Goal: Navigation & Orientation: Find specific page/section

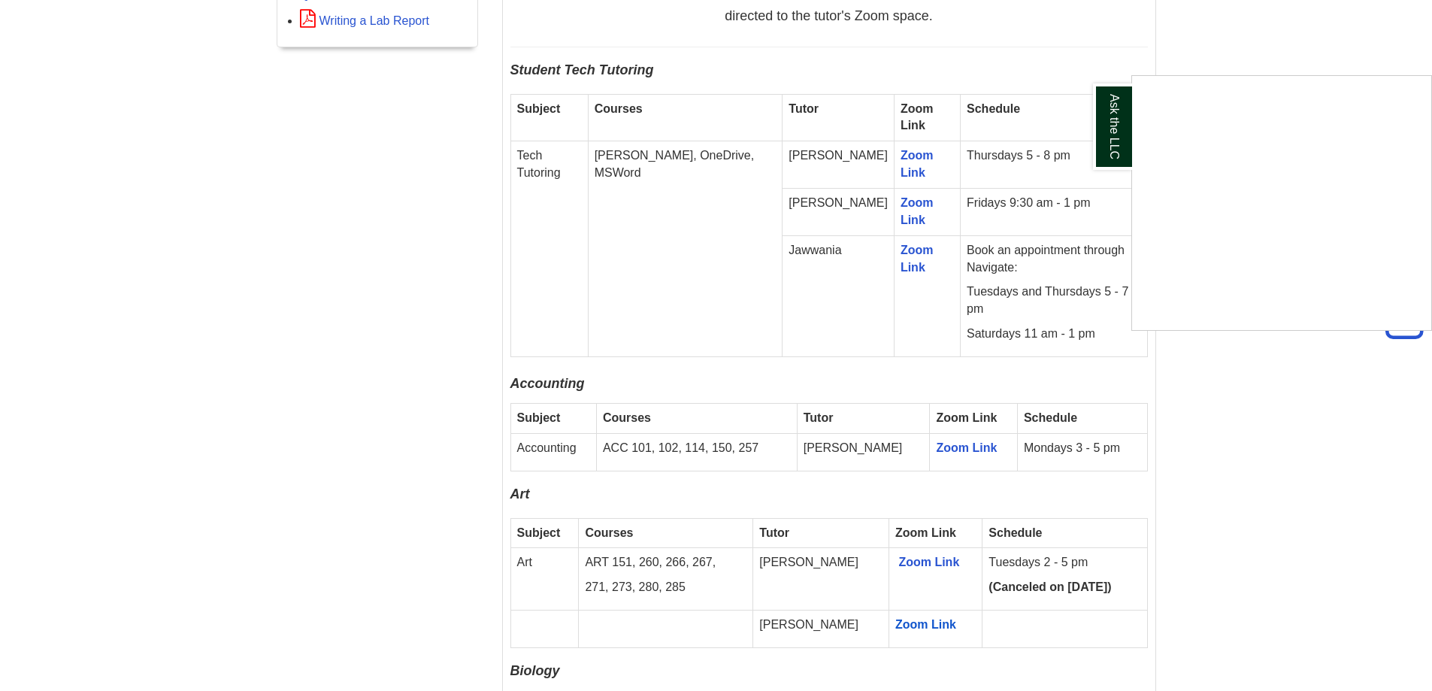
scroll to position [977, 0]
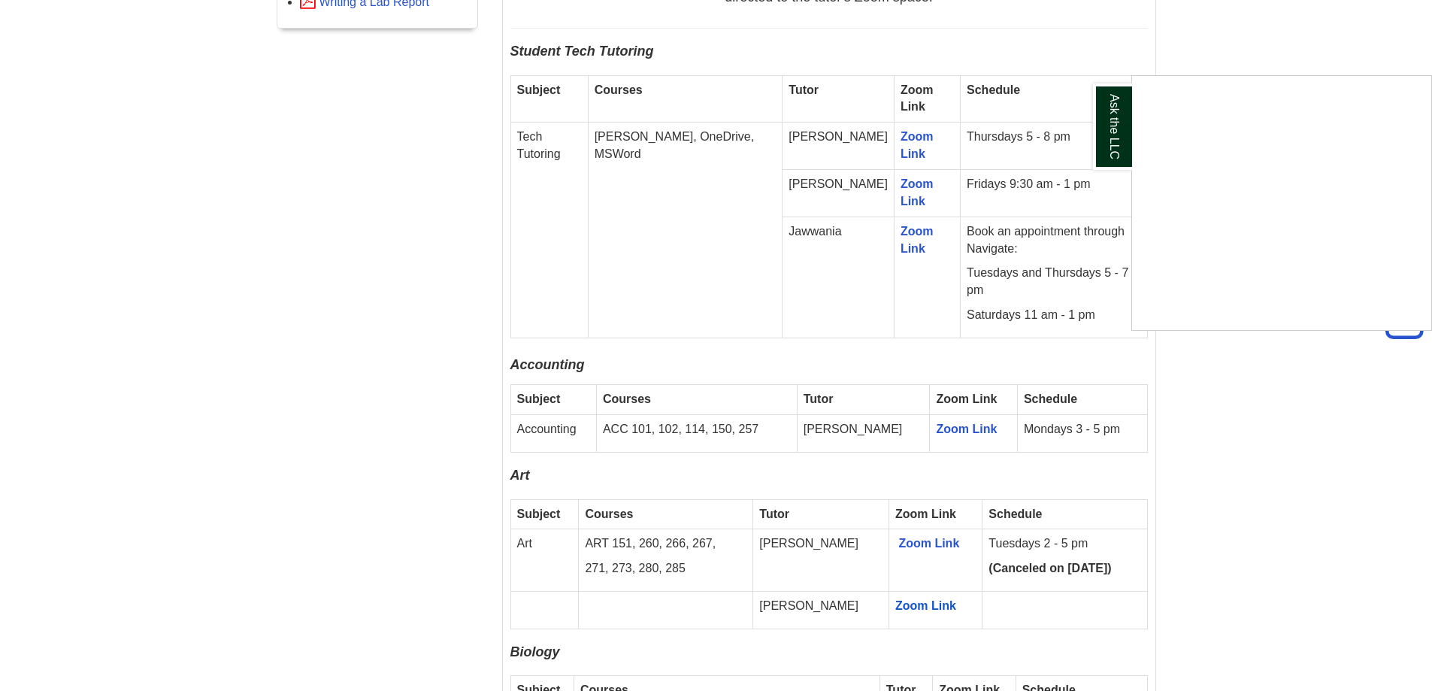
click at [818, 591] on div "Ask the LLC" at bounding box center [716, 345] width 1432 height 691
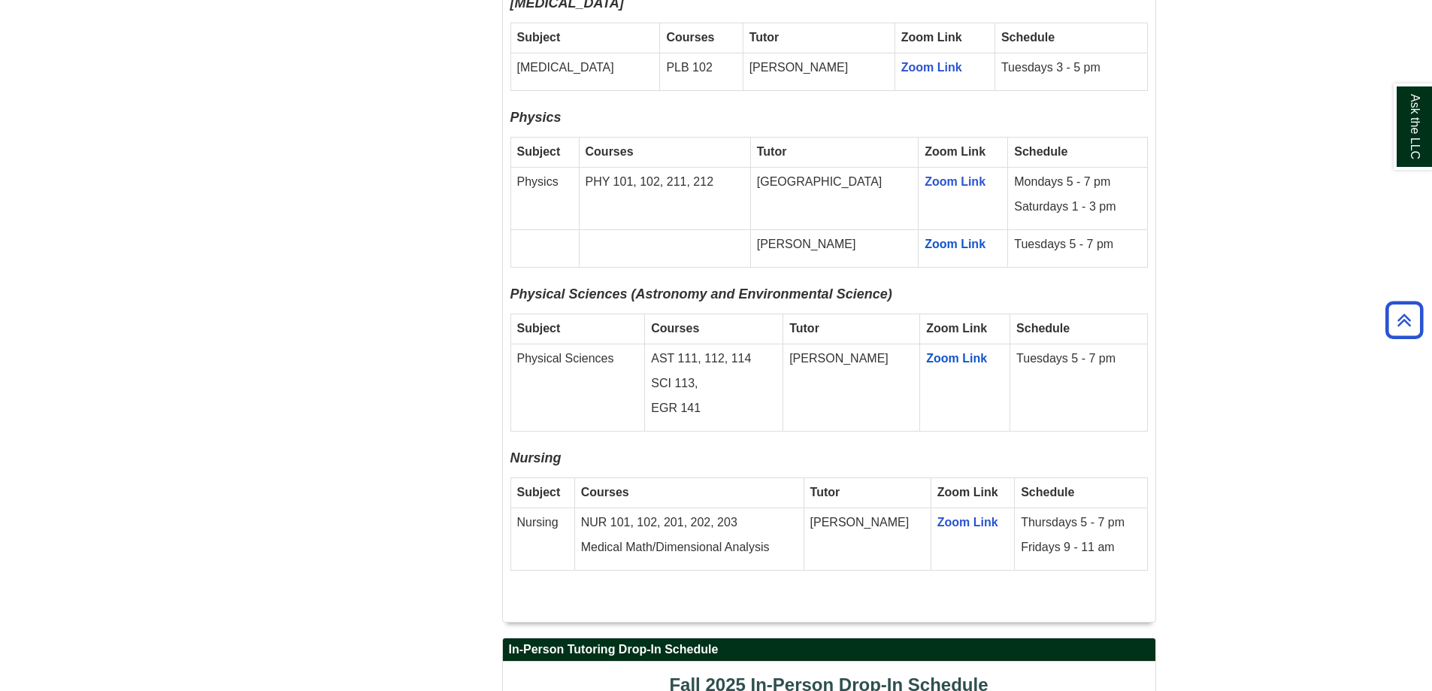
scroll to position [2706, 0]
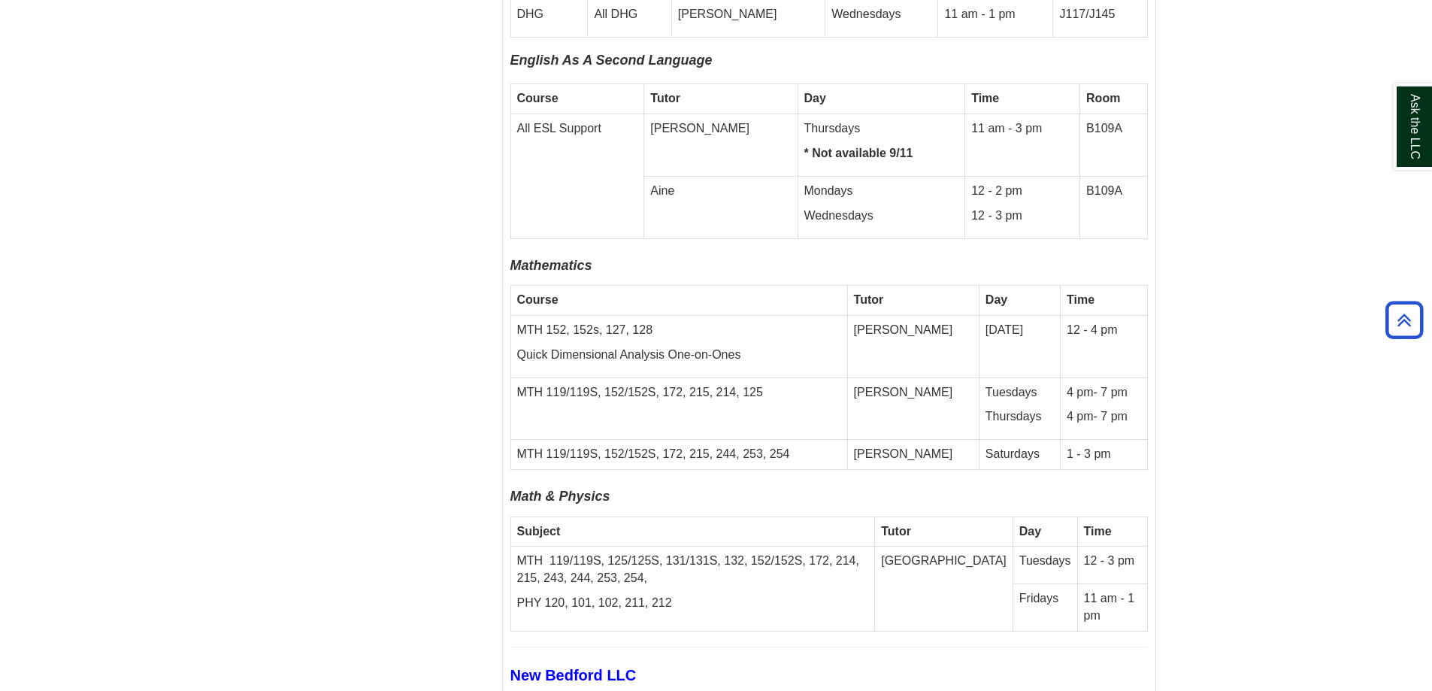
scroll to position [4660, 0]
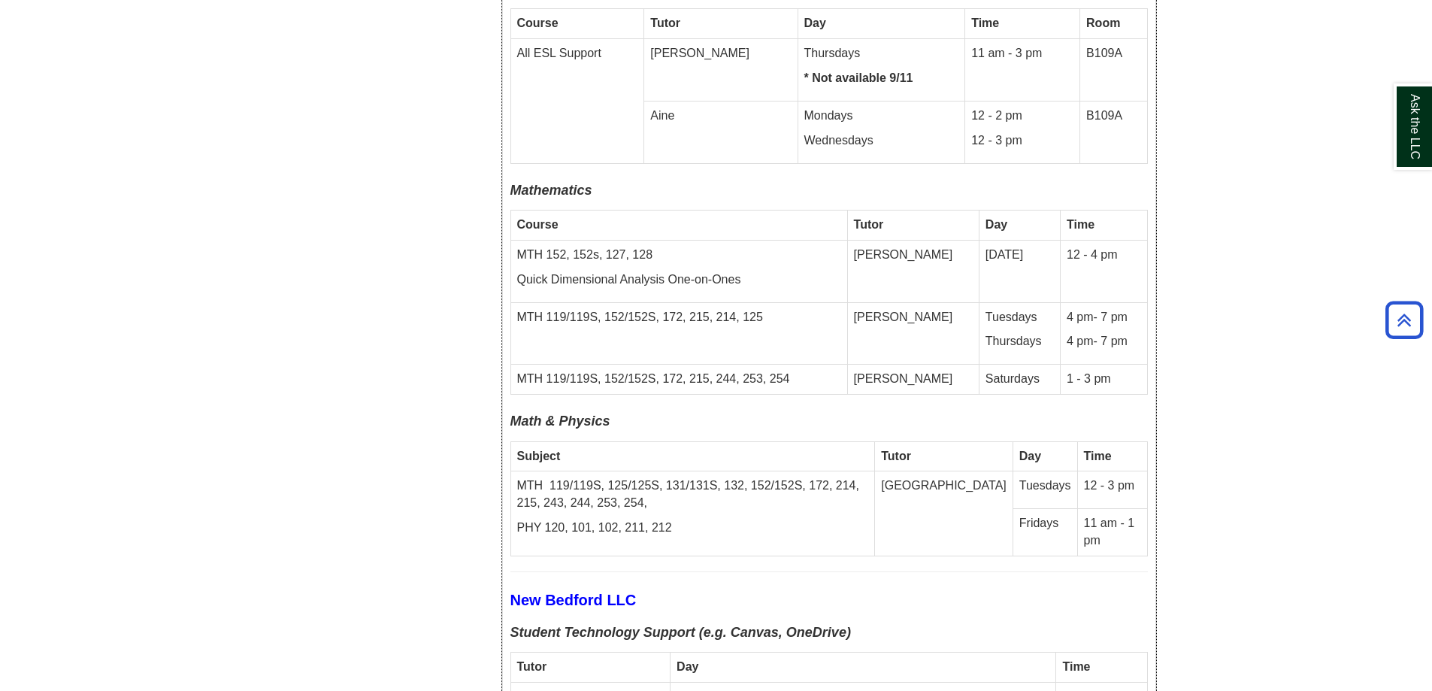
click at [1143, 365] on td "1 - 3 pm" at bounding box center [1103, 380] width 87 height 30
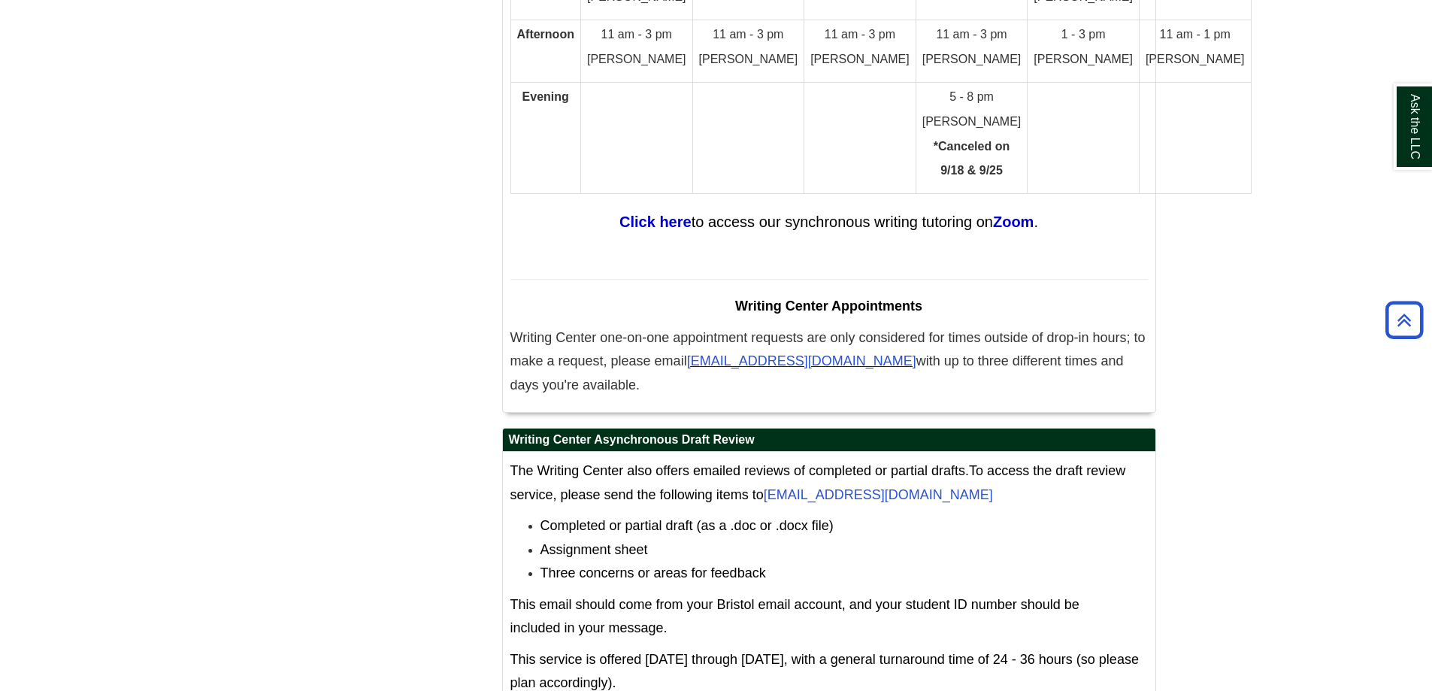
scroll to position [8511, 0]
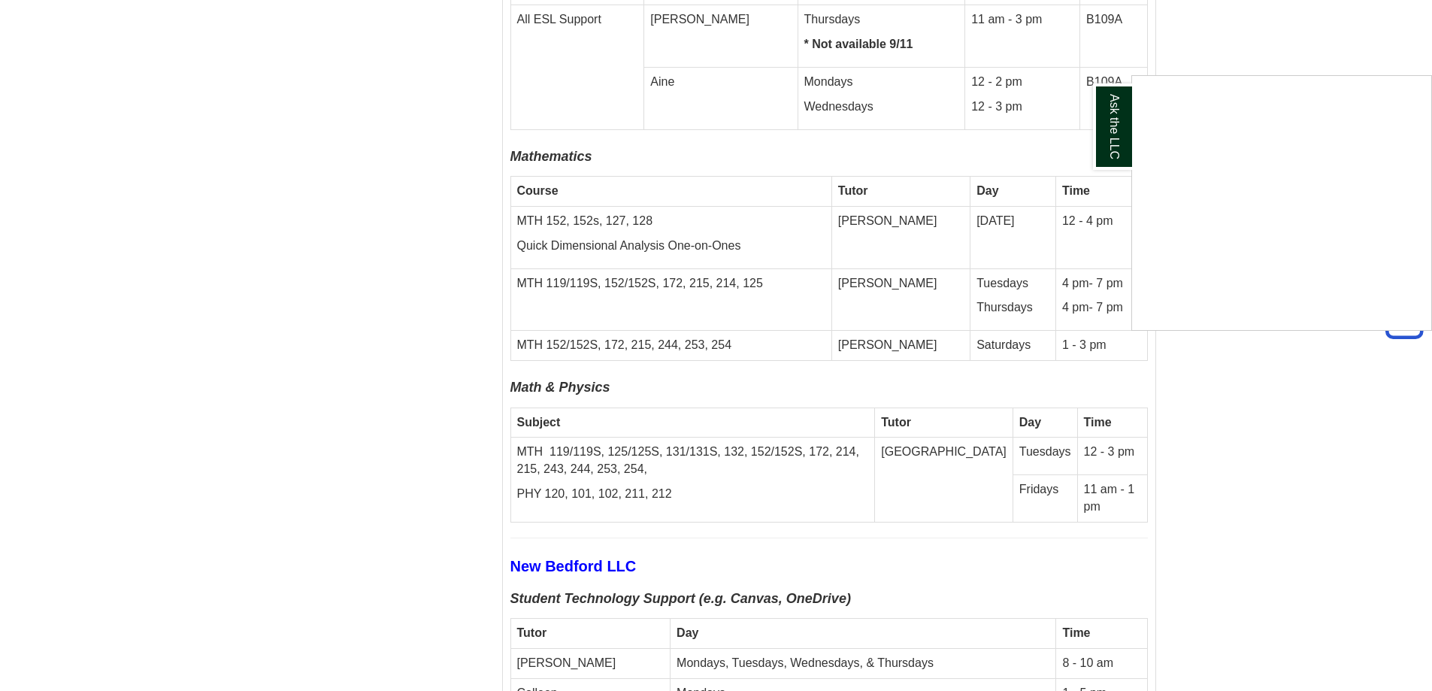
scroll to position [4735, 0]
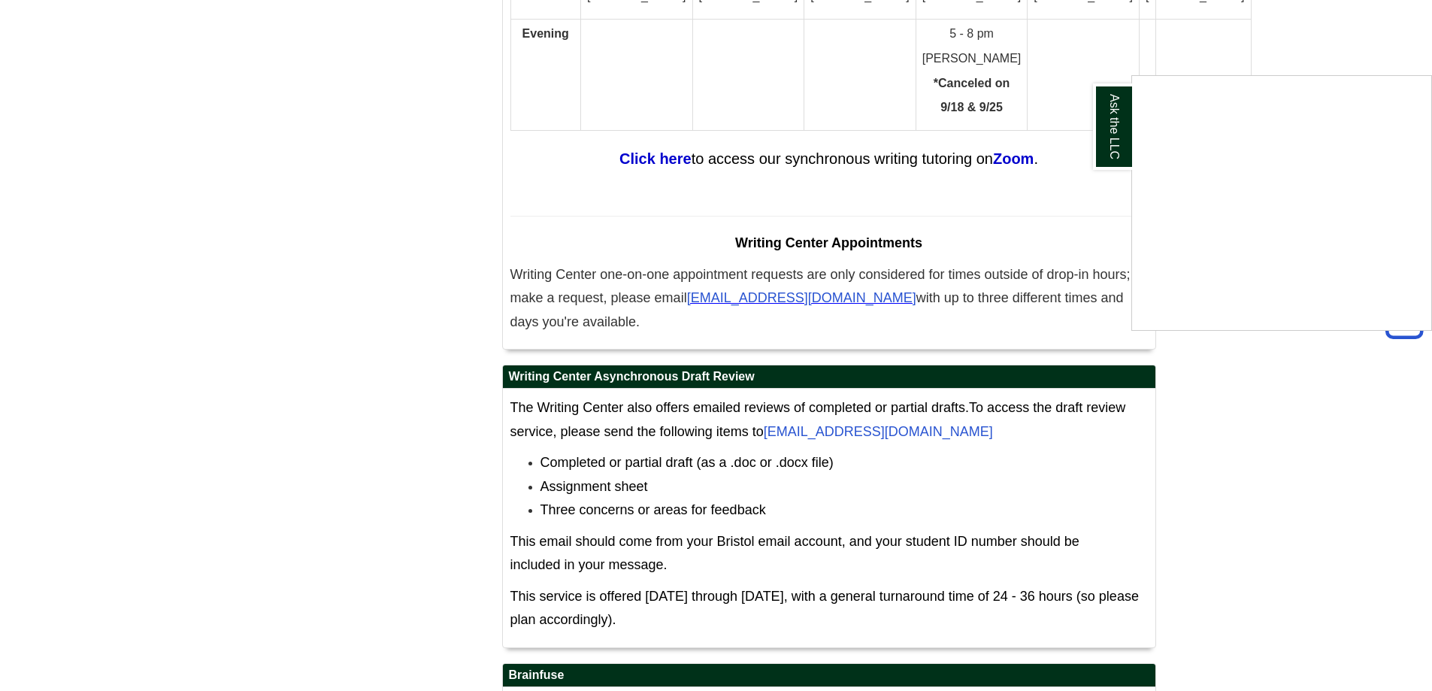
scroll to position [8511, 0]
